Goal: Information Seeking & Learning: Learn about a topic

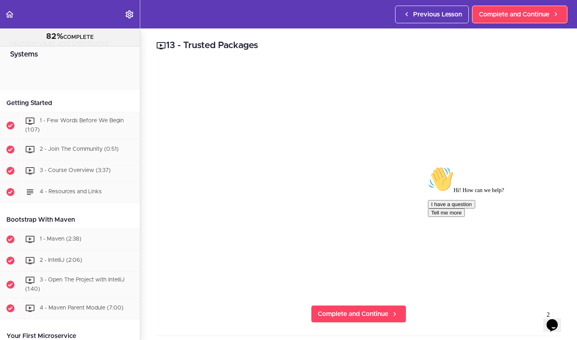
scroll to position [4072, 0]
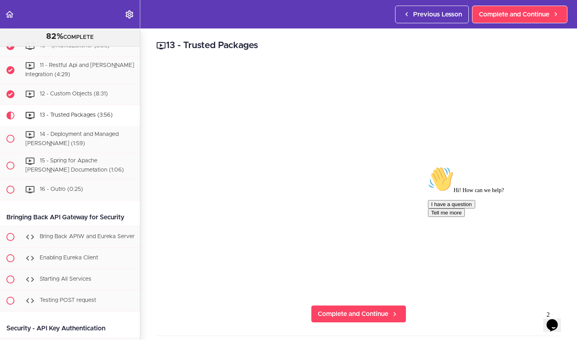
click at [554, 321] on icon "$i18n('chat', 'chat_widget')" at bounding box center [551, 325] width 11 height 12
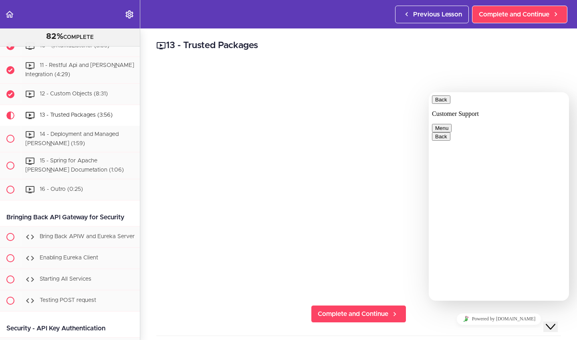
click at [554, 322] on icon "Close Chat This icon closes the chat window." at bounding box center [551, 327] width 10 height 10
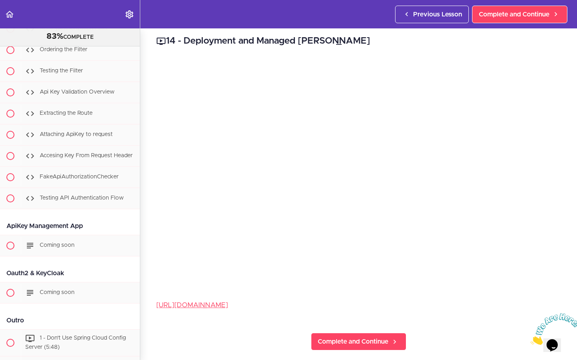
scroll to position [4434, 0]
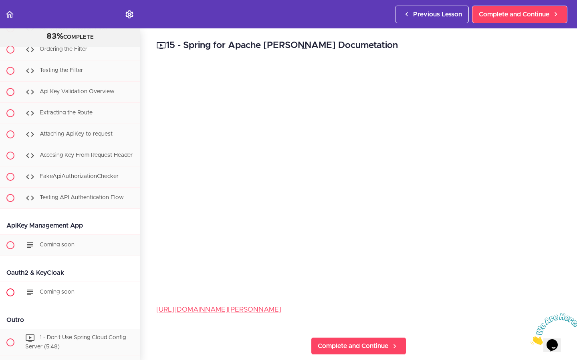
scroll to position [4120, 0]
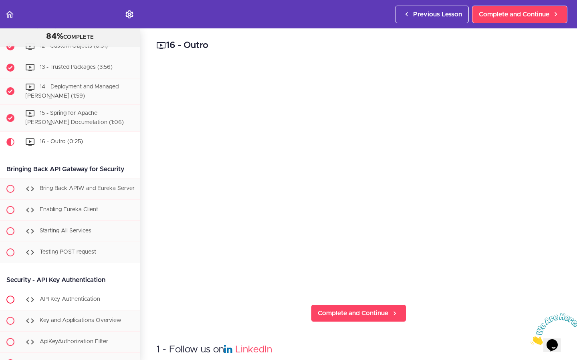
scroll to position [4147, 0]
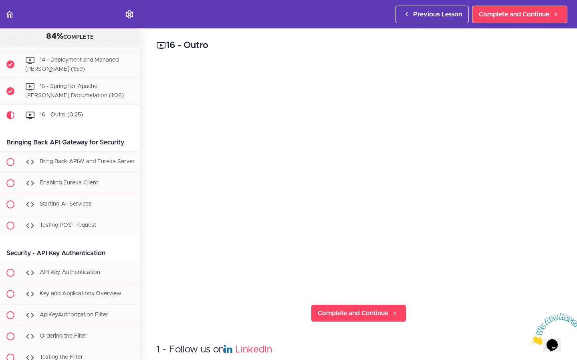
click at [237, 317] on div "16 - Outro Complete and Continue 1 - Follow us on LinkedIn 2 - Subscribe to our…" at bounding box center [358, 194] width 437 height 332
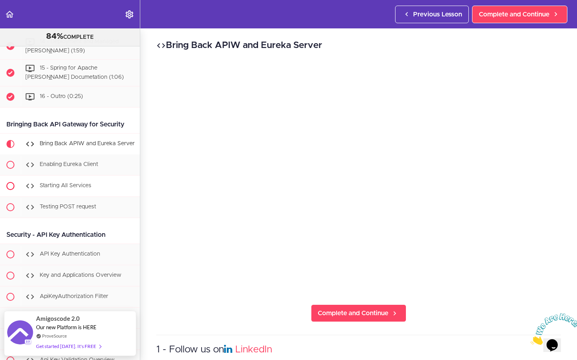
scroll to position [4163, 0]
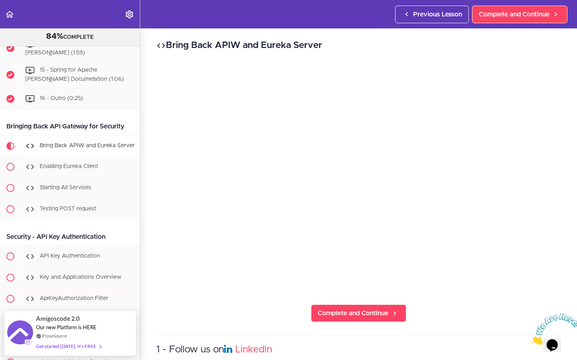
click at [53, 143] on span "Bring Back APIW and Eureka Server" at bounding box center [87, 146] width 95 height 6
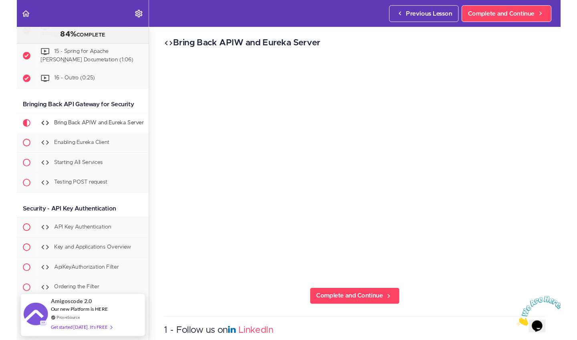
scroll to position [4194, 0]
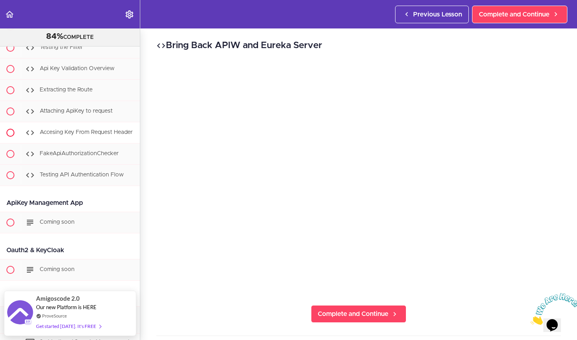
scroll to position [4506, 0]
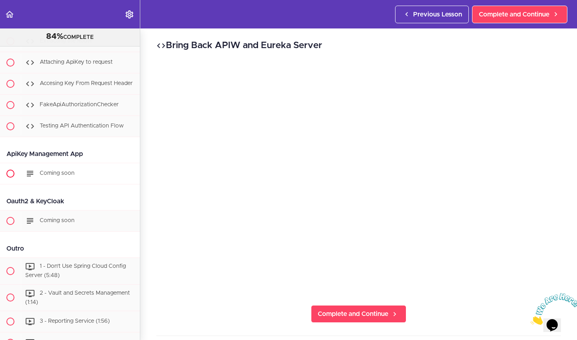
click at [55, 170] on span "Coming soon" at bounding box center [57, 173] width 35 height 6
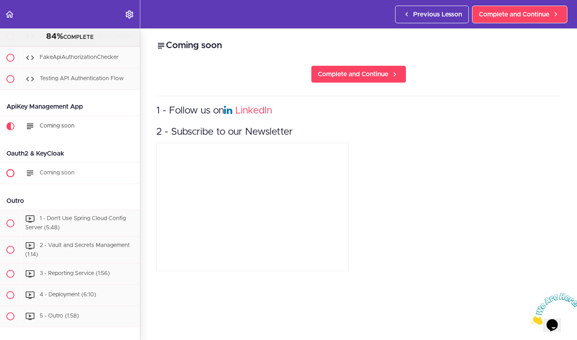
scroll to position [4554, 0]
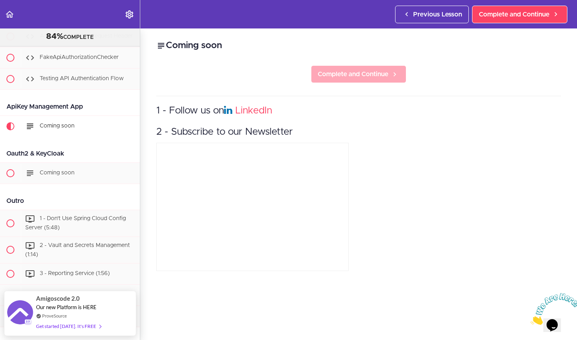
click at [369, 70] on span "Complete and Continue" at bounding box center [353, 74] width 70 height 10
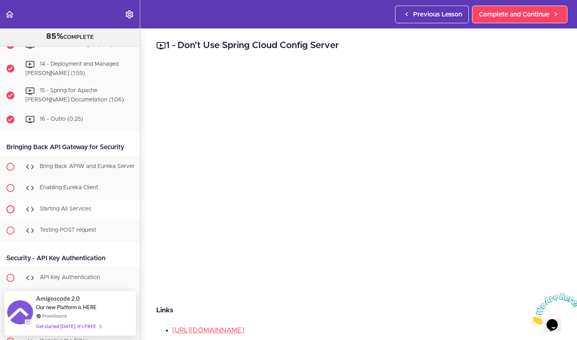
scroll to position [4186, 0]
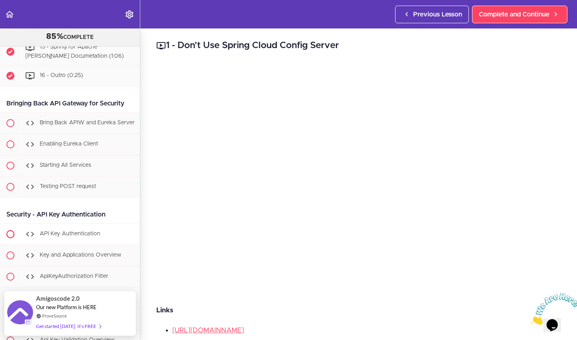
click at [68, 231] on span "API Key Authentication" at bounding box center [70, 234] width 60 height 6
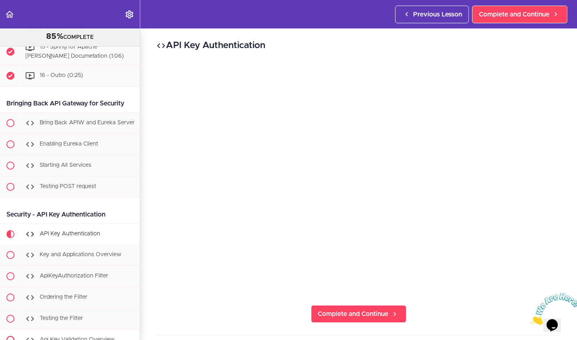
scroll to position [4305, 0]
